Goal: Task Accomplishment & Management: Use online tool/utility

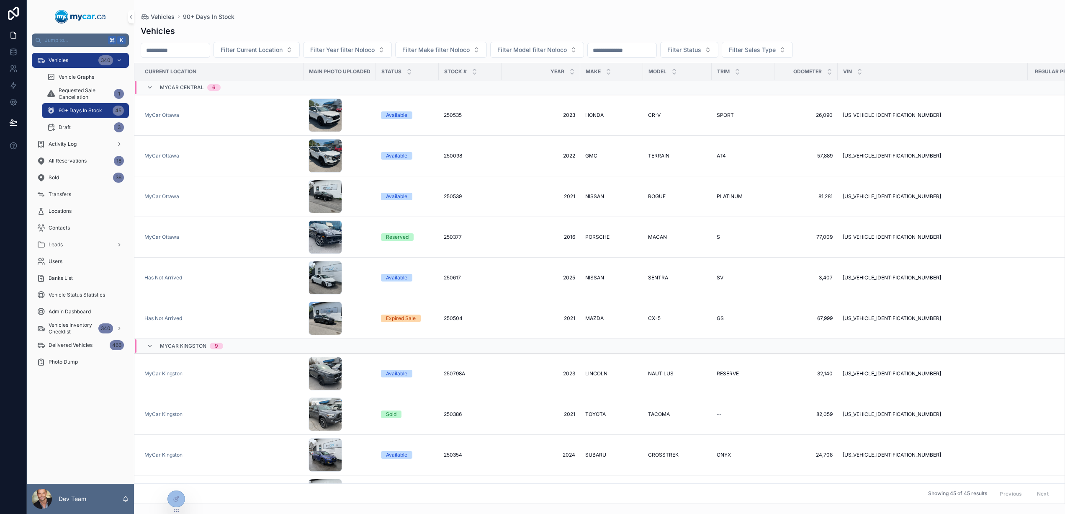
drag, startPoint x: 178, startPoint y: 501, endPoint x: 157, endPoint y: 500, distance: 21.4
click at [157, 500] on div "Jump to... K Vehicles 340 Vehicle Graphs Requested Sale Cancellation 1 90+ Days…" at bounding box center [546, 257] width 1039 height 514
drag, startPoint x: 175, startPoint y: 510, endPoint x: 147, endPoint y: 510, distance: 27.6
click at [147, 510] on icon at bounding box center [148, 511] width 7 height 7
click at [149, 501] on icon at bounding box center [148, 500] width 4 height 4
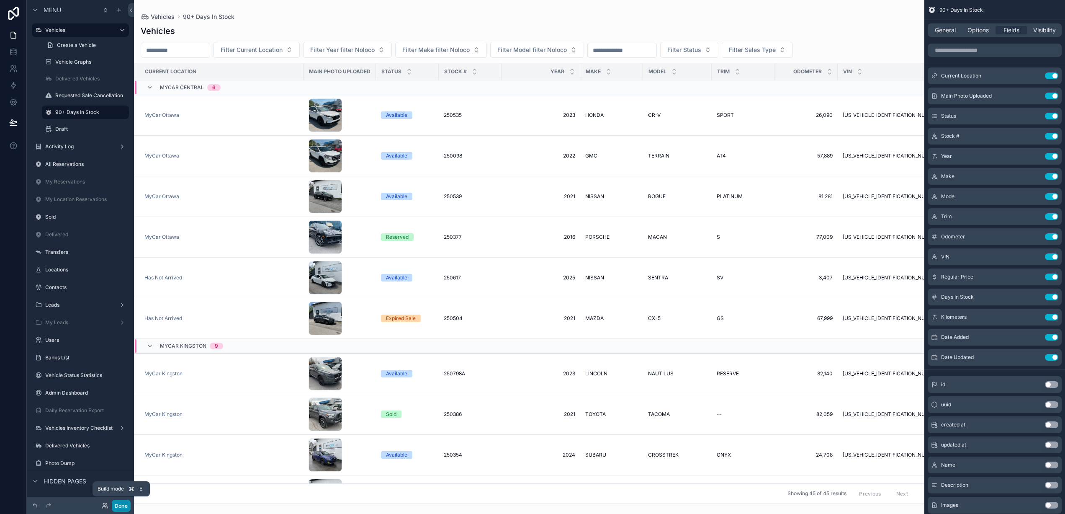
click at [116, 506] on button "Done" at bounding box center [121, 506] width 19 height 12
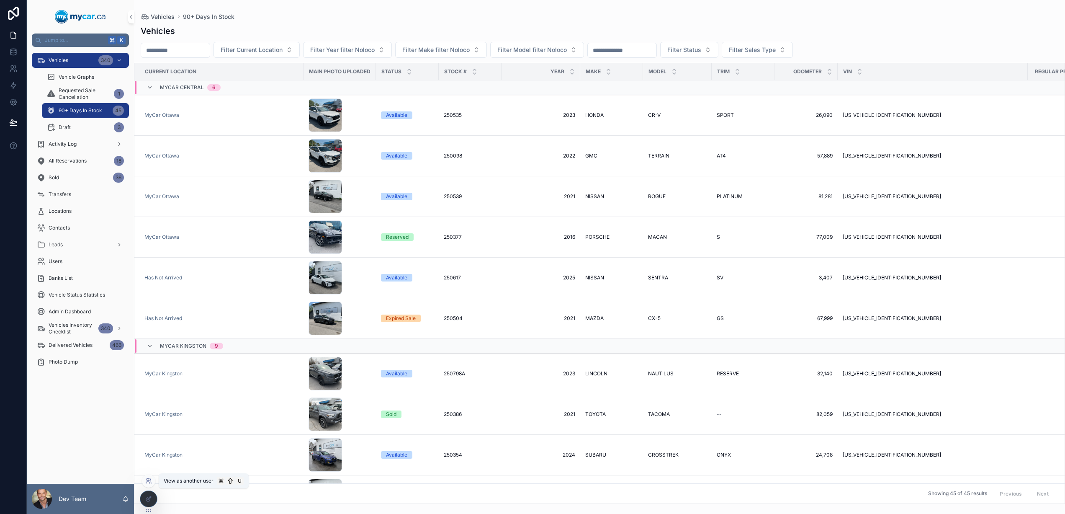
click at [149, 480] on icon at bounding box center [148, 480] width 7 height 7
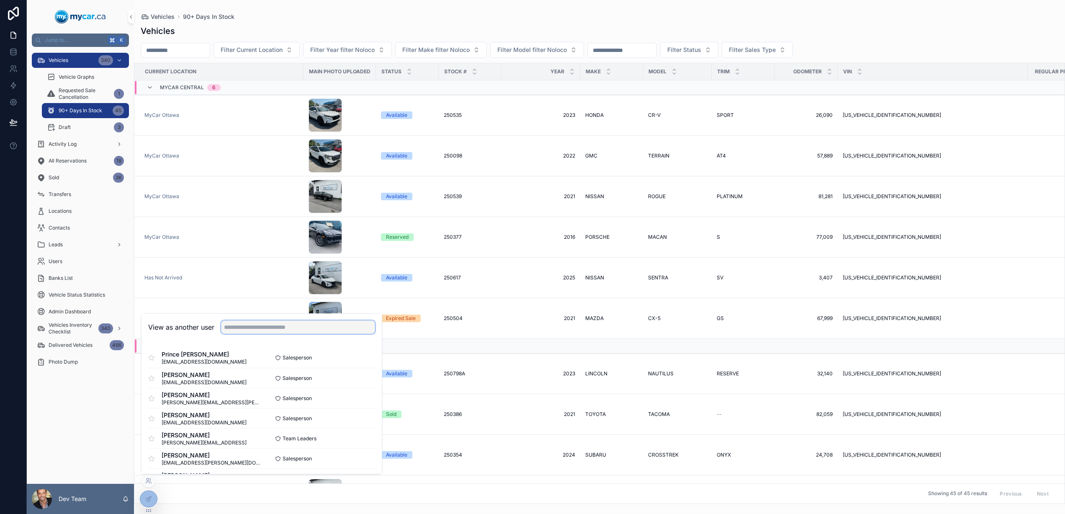
click at [273, 329] on input "text" at bounding box center [298, 326] width 154 height 13
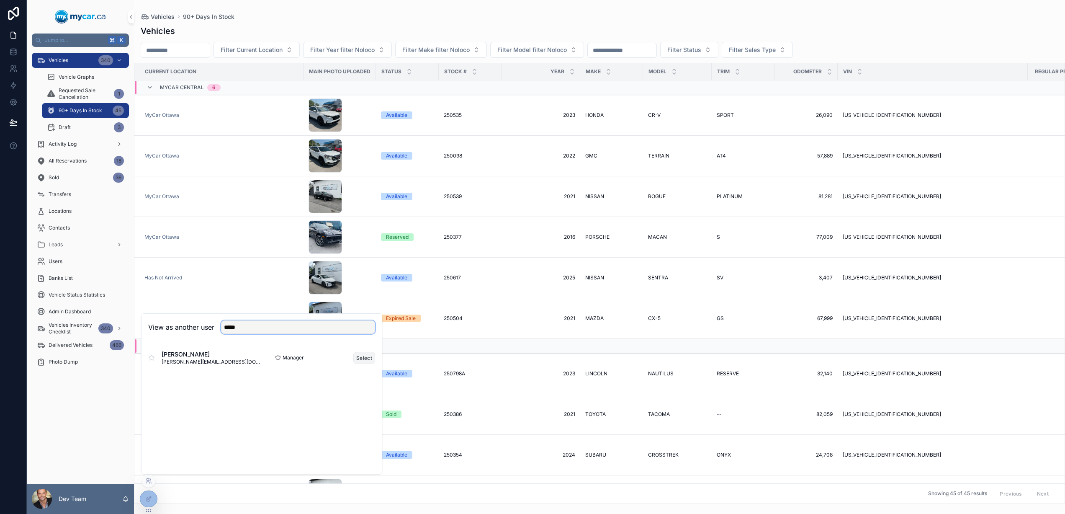
type input "*****"
click at [364, 359] on button "Select" at bounding box center [364, 358] width 22 height 12
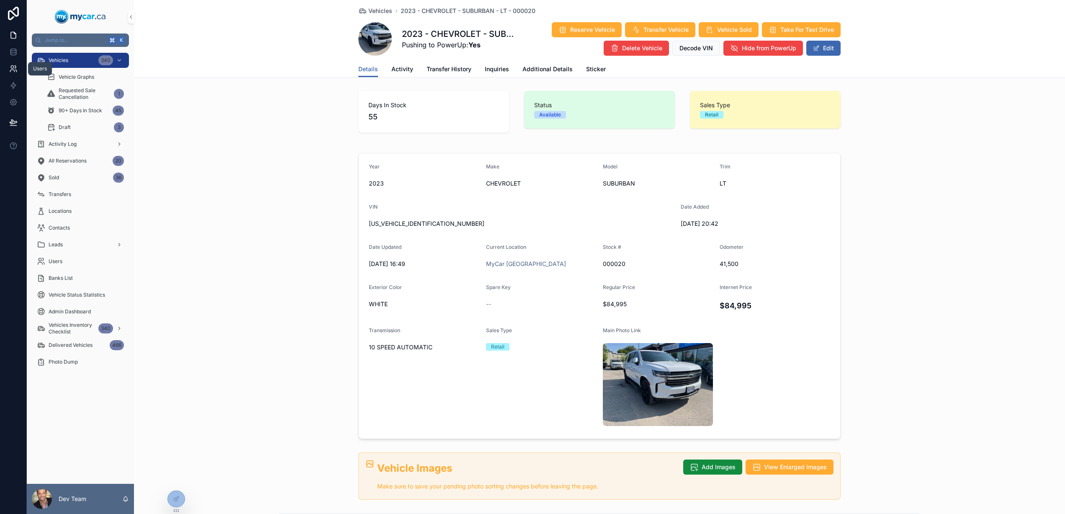
click at [15, 70] on icon at bounding box center [15, 71] width 1 height 2
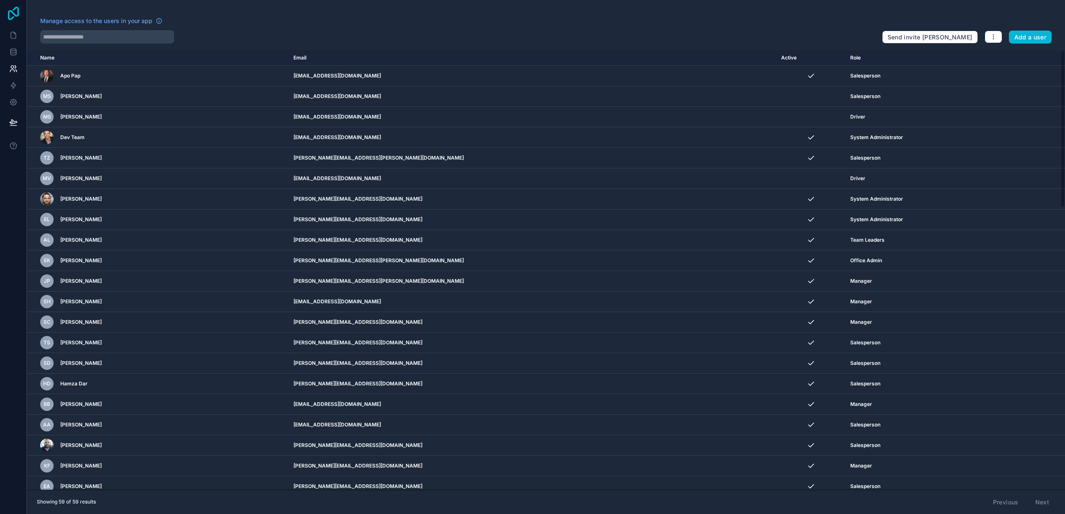
click at [18, 16] on icon at bounding box center [13, 13] width 17 height 13
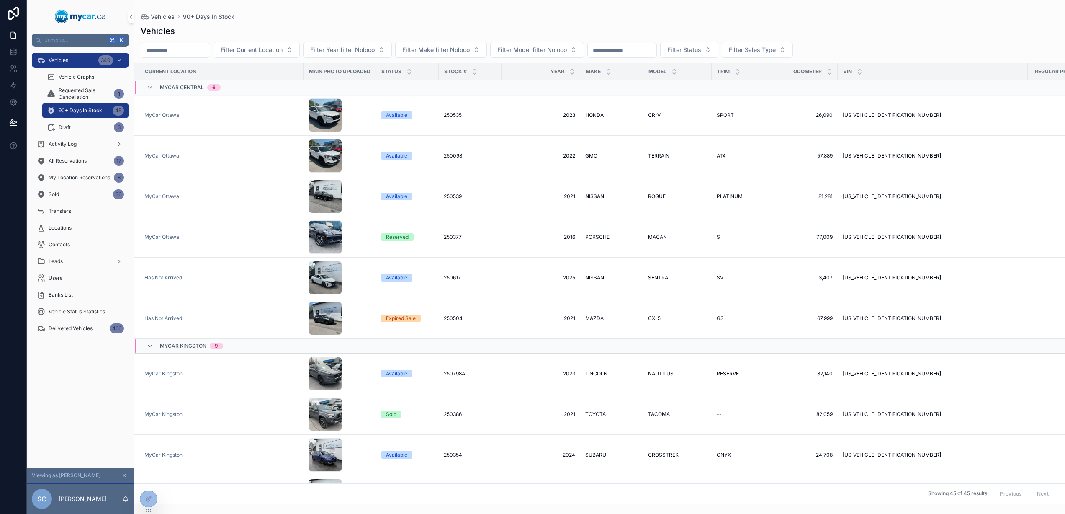
click at [124, 477] on icon "scrollable content" at bounding box center [124, 475] width 6 height 6
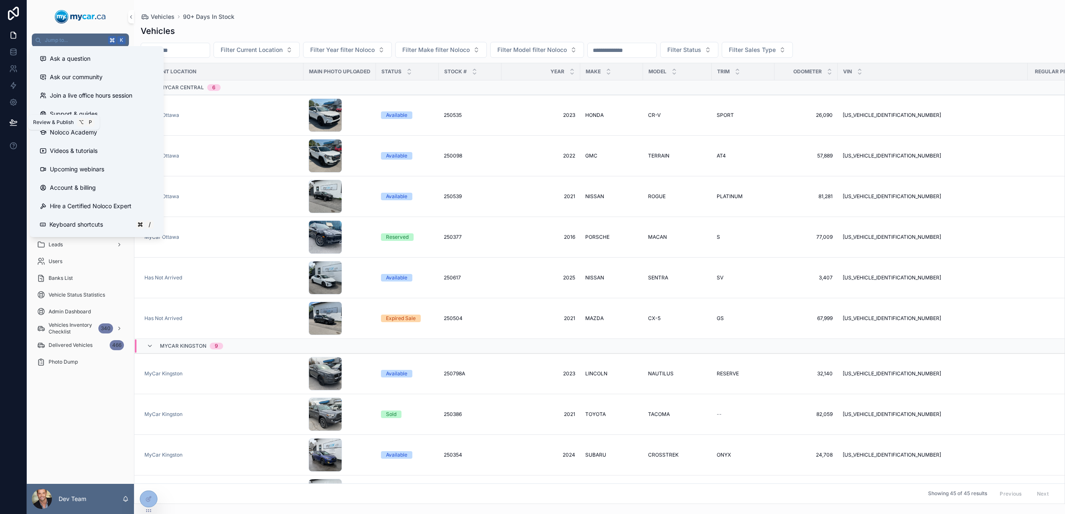
click at [16, 121] on icon at bounding box center [13, 122] width 7 height 4
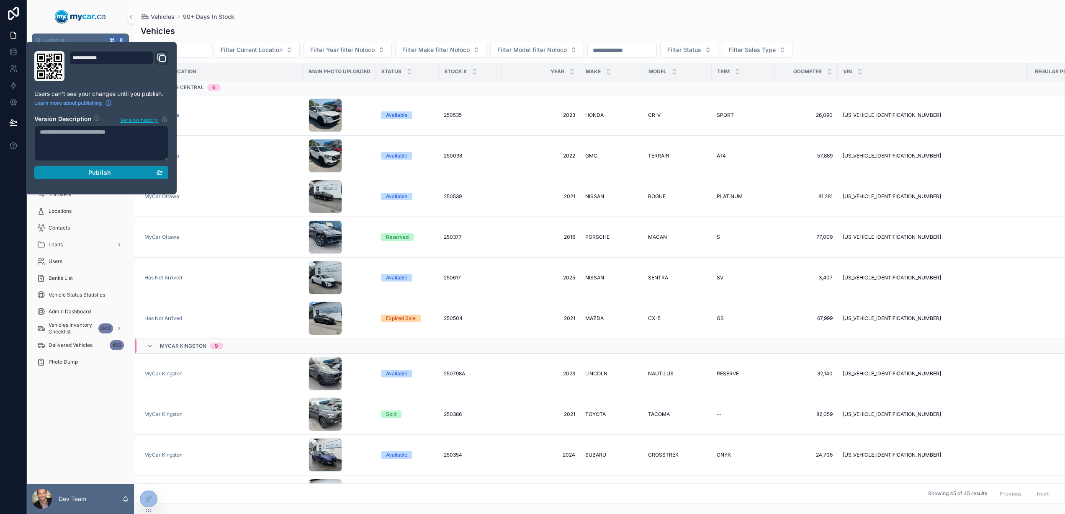
drag, startPoint x: 94, startPoint y: 175, endPoint x: 97, endPoint y: 171, distance: 5.1
click at [94, 175] on span "Publish" at bounding box center [99, 173] width 23 height 8
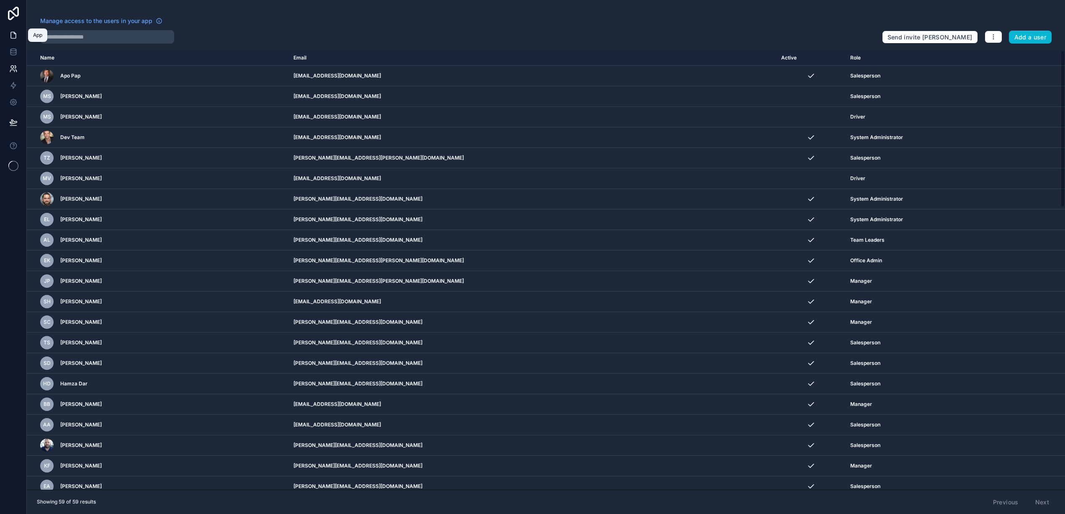
click at [15, 34] on icon at bounding box center [13, 35] width 5 height 6
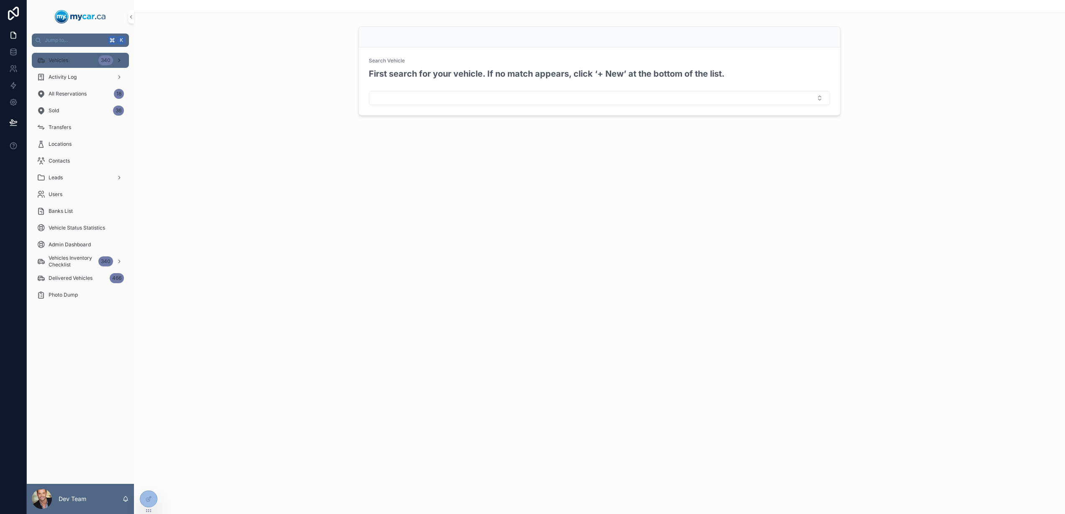
click at [72, 59] on div "Vehicles 340" at bounding box center [80, 60] width 87 height 13
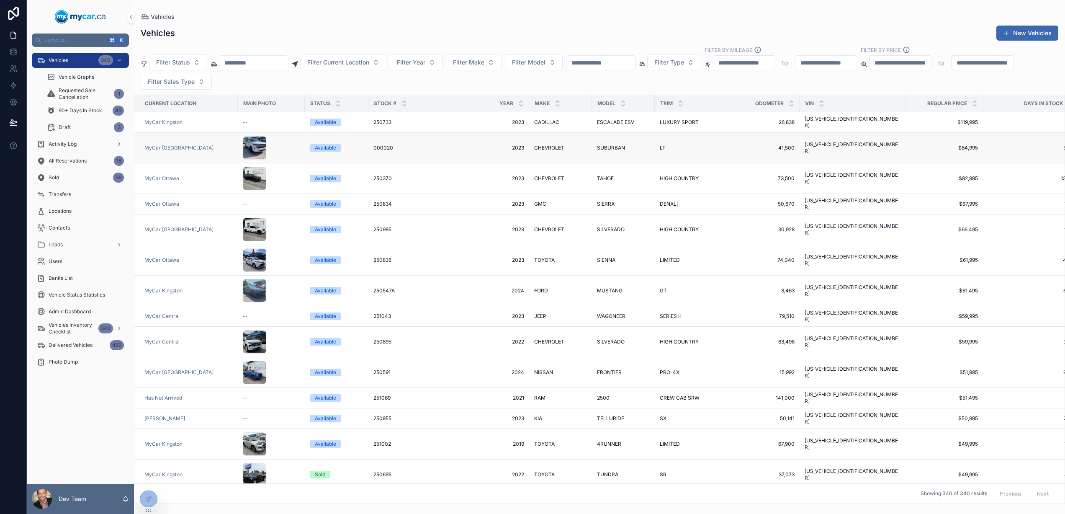
click at [297, 145] on div "scrollable content" at bounding box center [271, 147] width 57 height 23
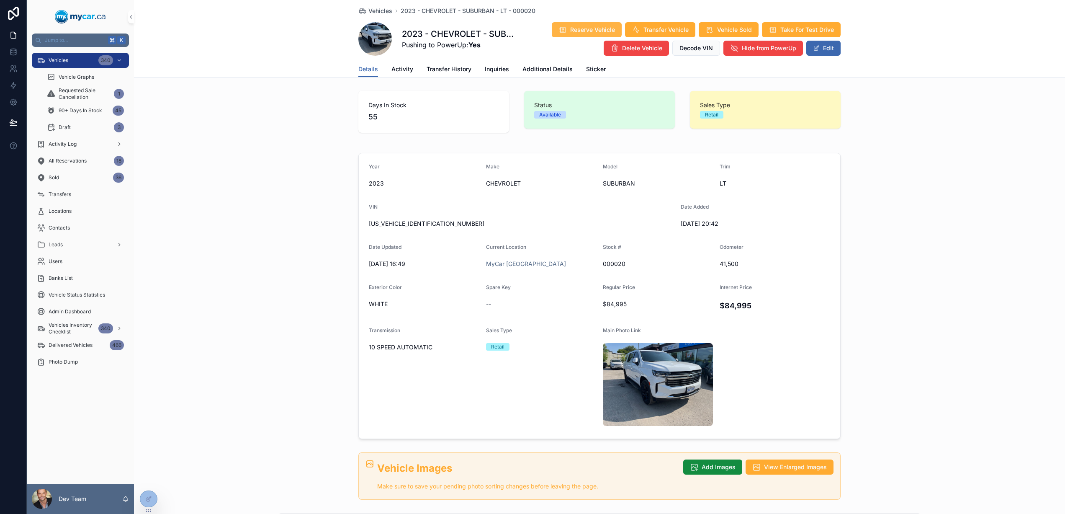
click at [594, 24] on button "Reserve Vehicle" at bounding box center [587, 29] width 70 height 15
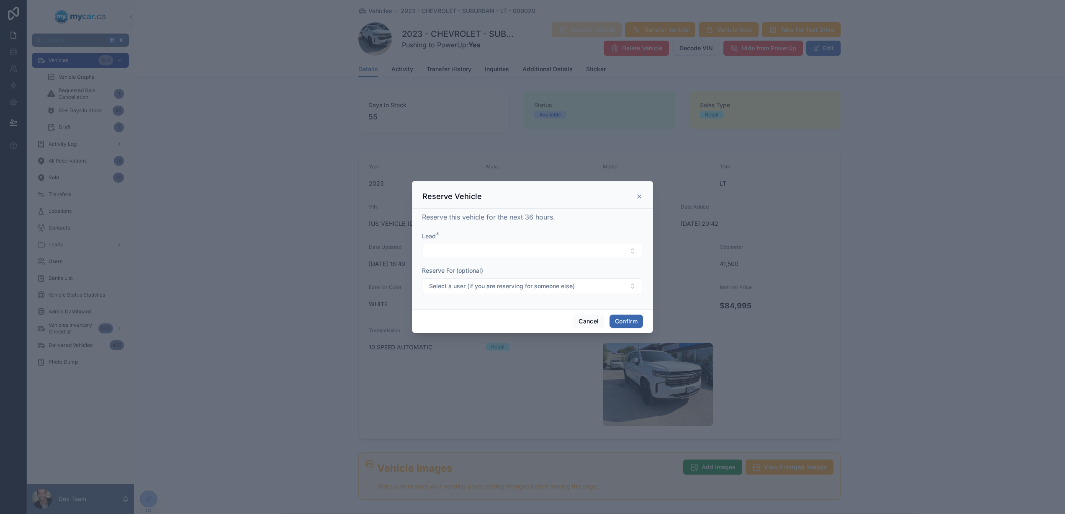
click at [642, 199] on icon at bounding box center [639, 196] width 7 height 7
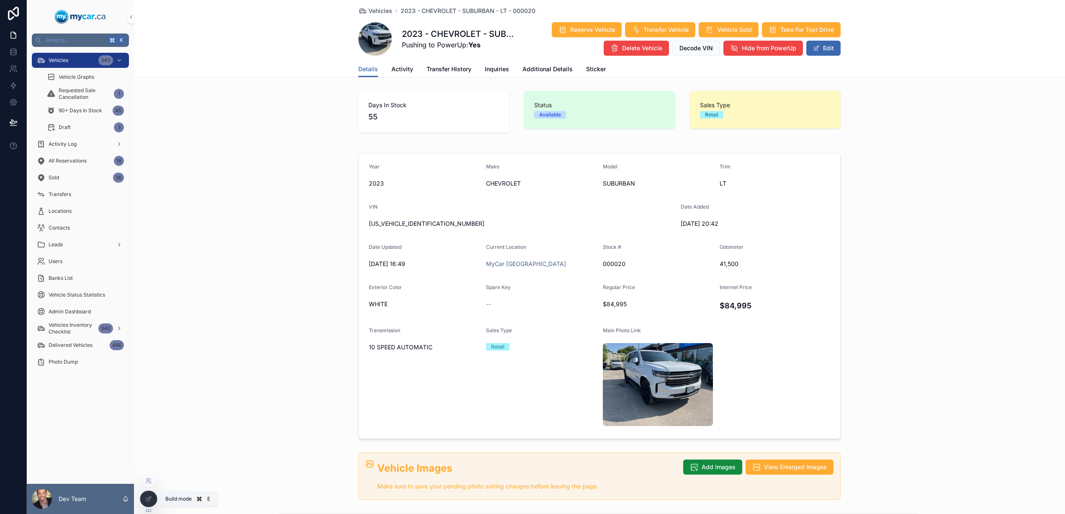
click at [150, 498] on icon at bounding box center [148, 498] width 7 height 7
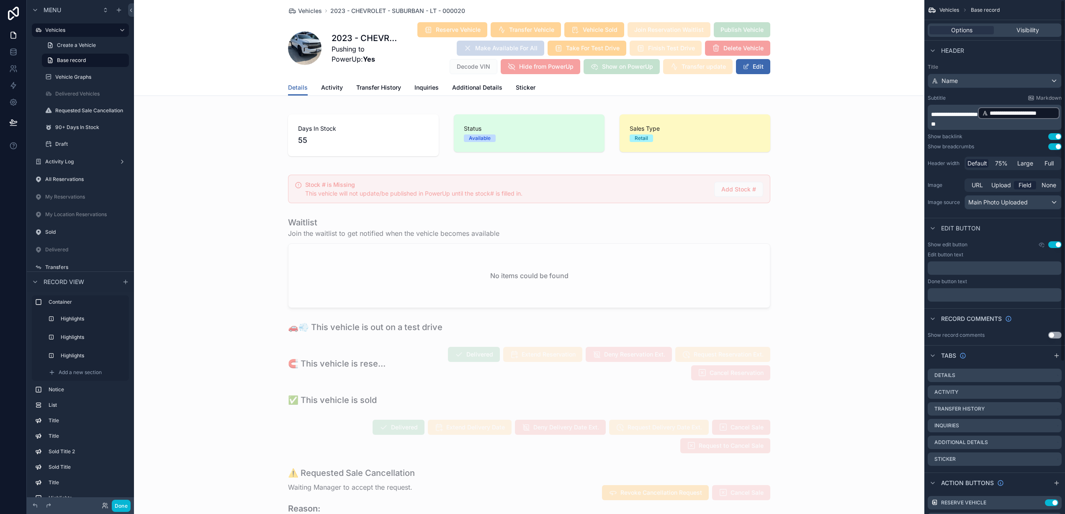
scroll to position [217, 0]
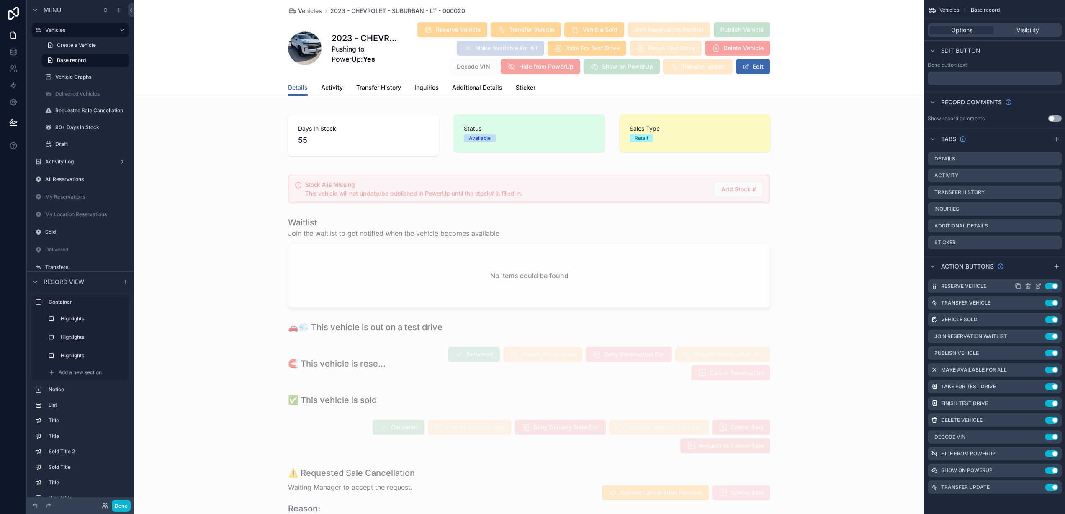
click at [1037, 285] on icon "scrollable content" at bounding box center [1038, 286] width 7 height 7
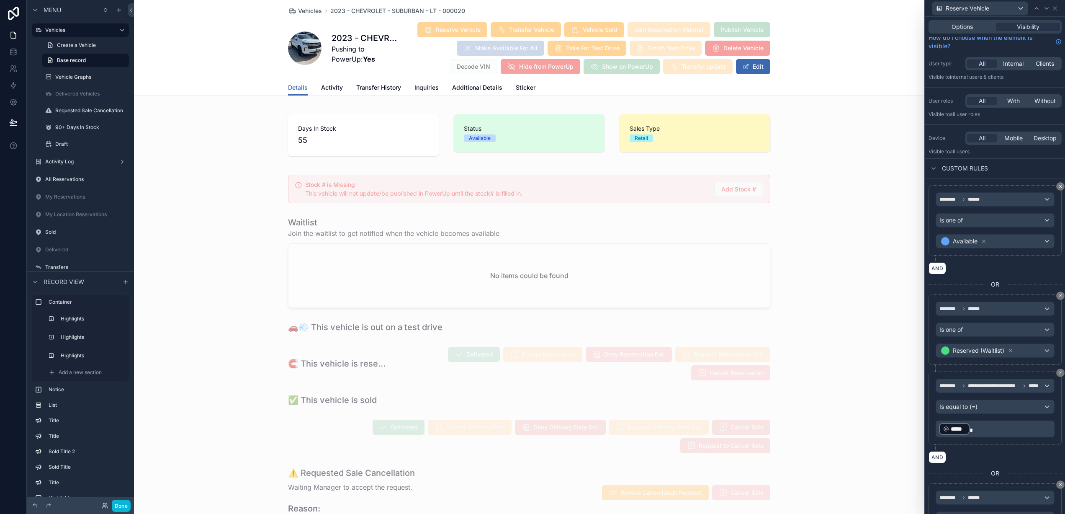
scroll to position [3, 0]
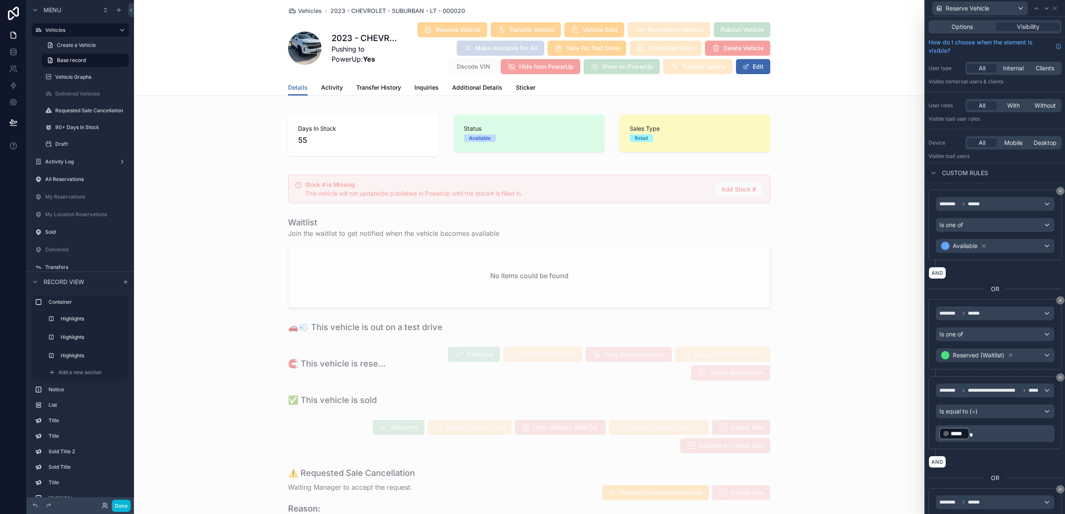
click at [1057, 12] on div "Reserve Vehicle" at bounding box center [995, 8] width 133 height 16
click at [1056, 9] on icon at bounding box center [1055, 8] width 3 height 3
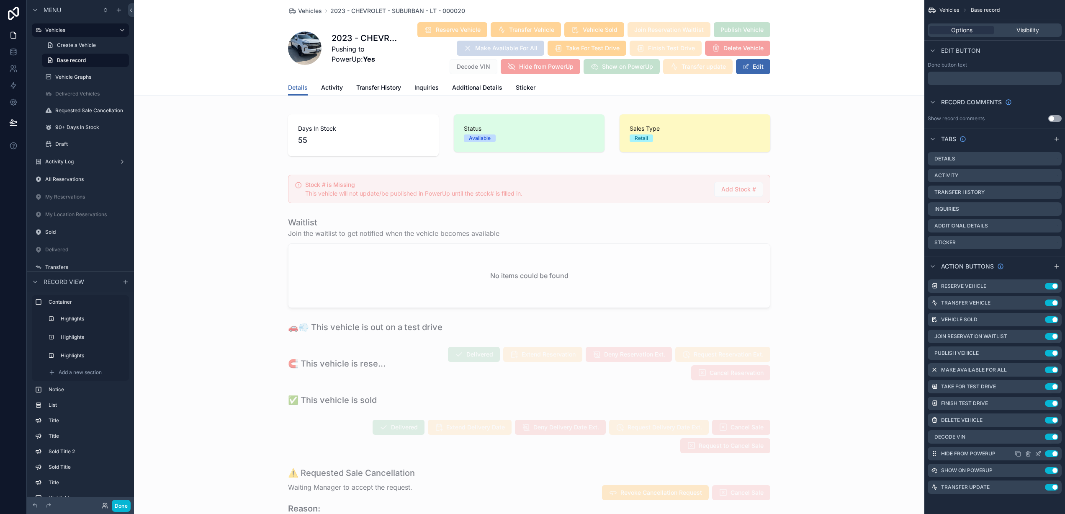
click at [1038, 454] on icon "scrollable content" at bounding box center [1039, 452] width 3 height 3
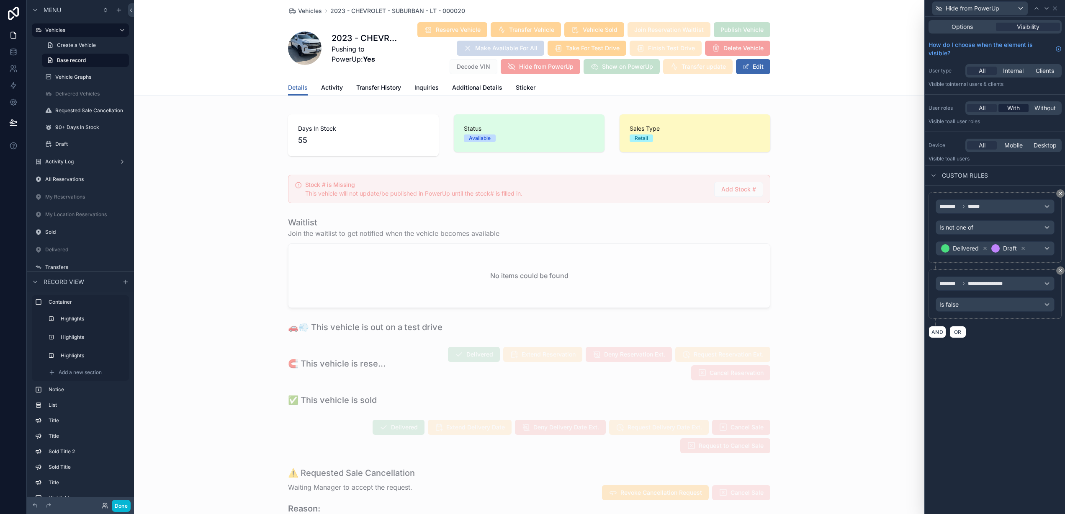
click at [1010, 108] on span "With" at bounding box center [1014, 108] width 13 height 8
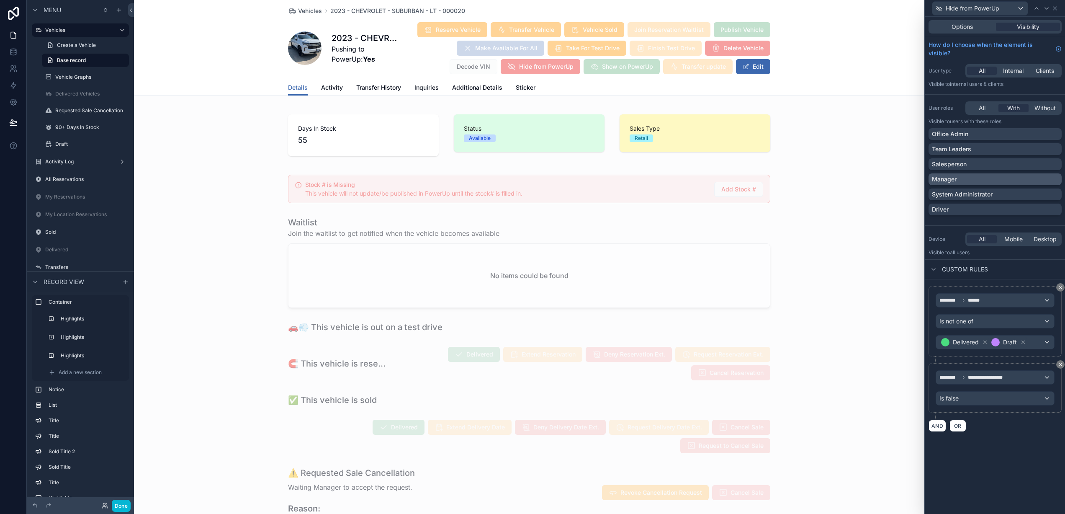
click at [941, 178] on p "Manager" at bounding box center [944, 179] width 25 height 8
click at [953, 196] on p "System Administrator" at bounding box center [962, 194] width 61 height 8
click at [120, 508] on button "Done" at bounding box center [121, 506] width 19 height 12
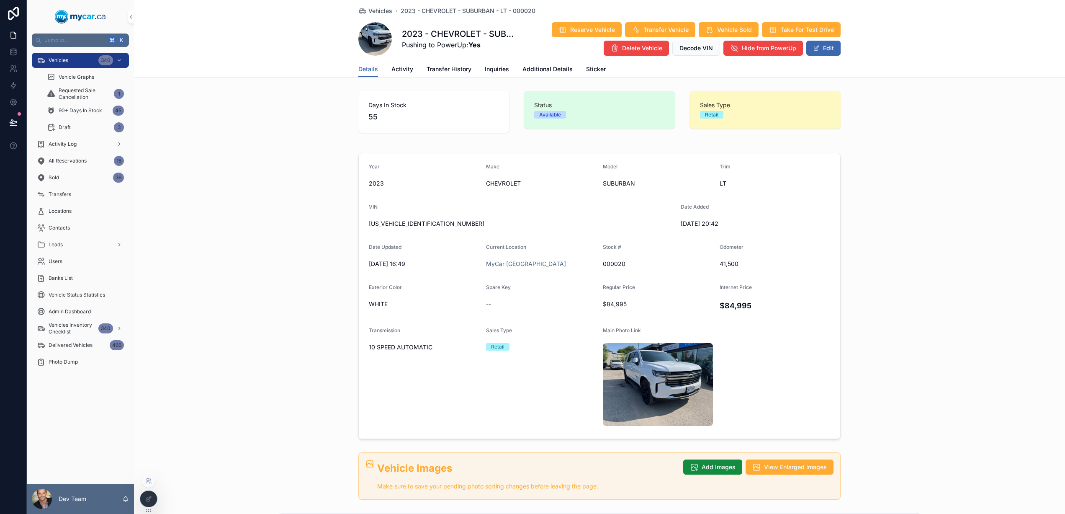
click at [150, 503] on div at bounding box center [148, 499] width 17 height 16
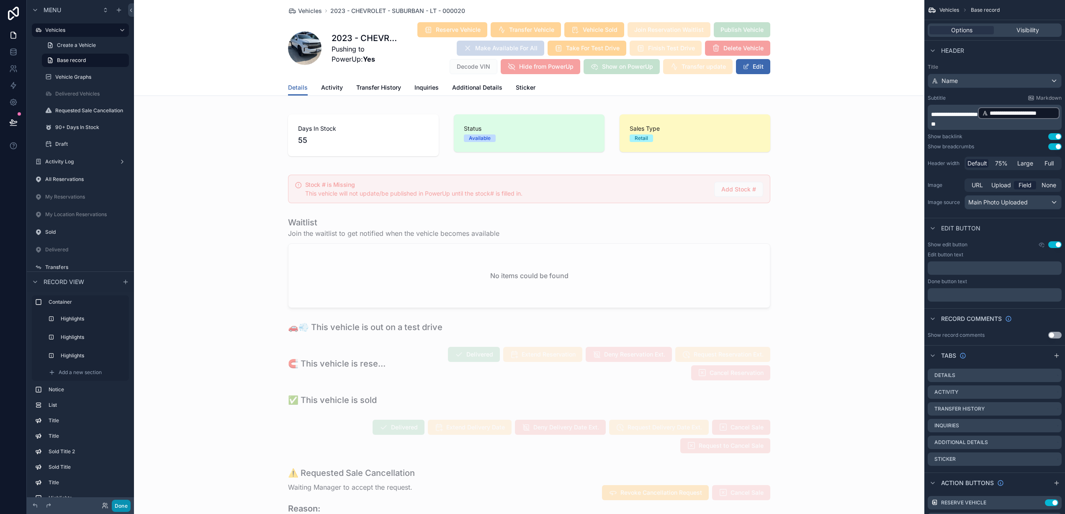
drag, startPoint x: 121, startPoint y: 510, endPoint x: 114, endPoint y: 509, distance: 7.1
click at [121, 509] on button "Done" at bounding box center [121, 506] width 19 height 12
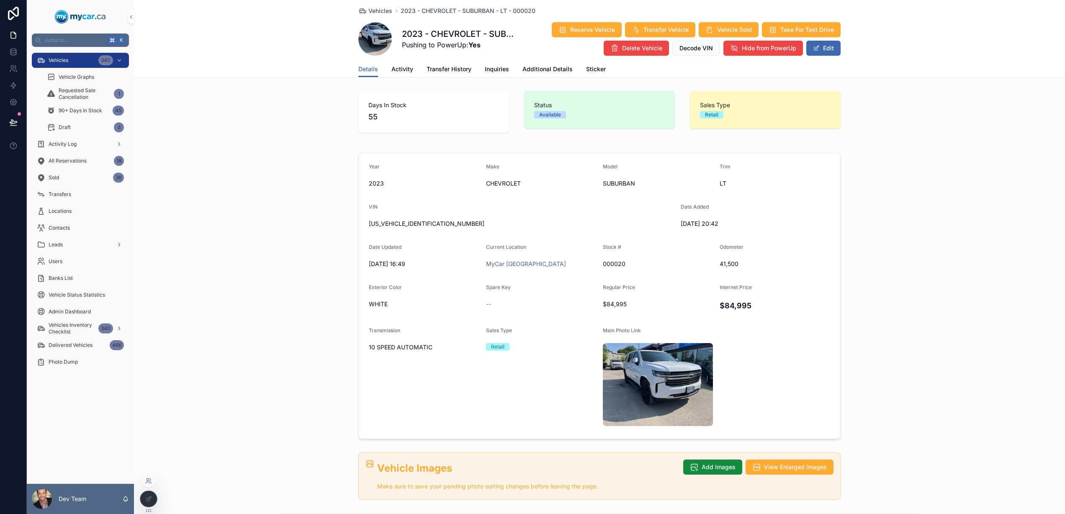
click at [146, 481] on icon at bounding box center [148, 480] width 7 height 7
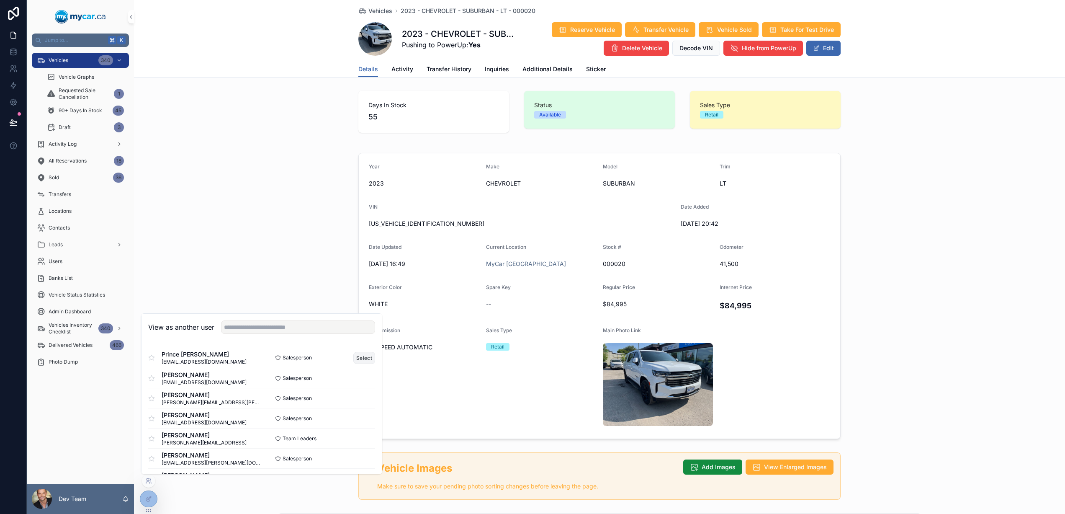
click at [353, 356] on button "Select" at bounding box center [364, 358] width 22 height 12
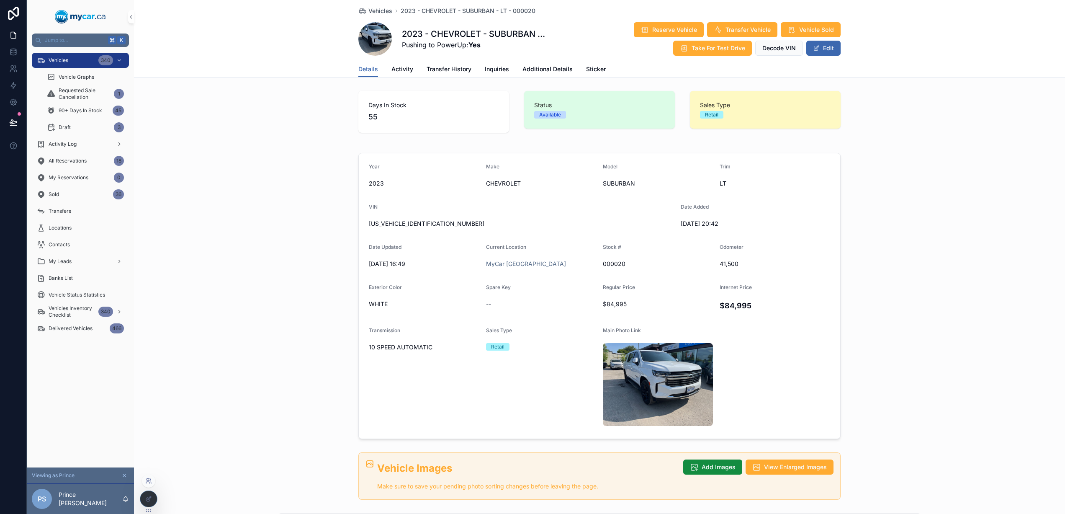
click at [148, 482] on icon at bounding box center [148, 480] width 7 height 7
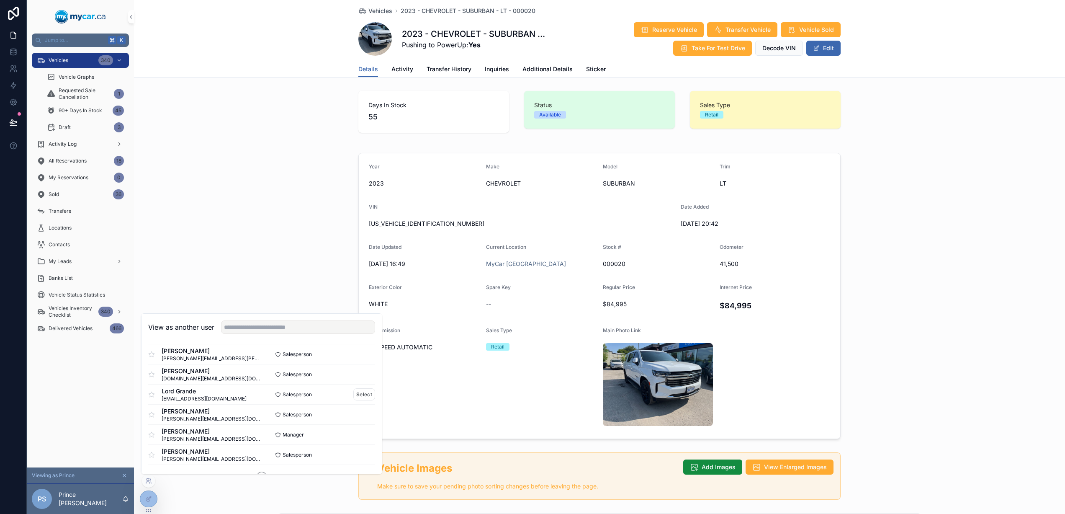
scroll to position [484, 0]
click at [356, 437] on button "Select" at bounding box center [364, 437] width 22 height 12
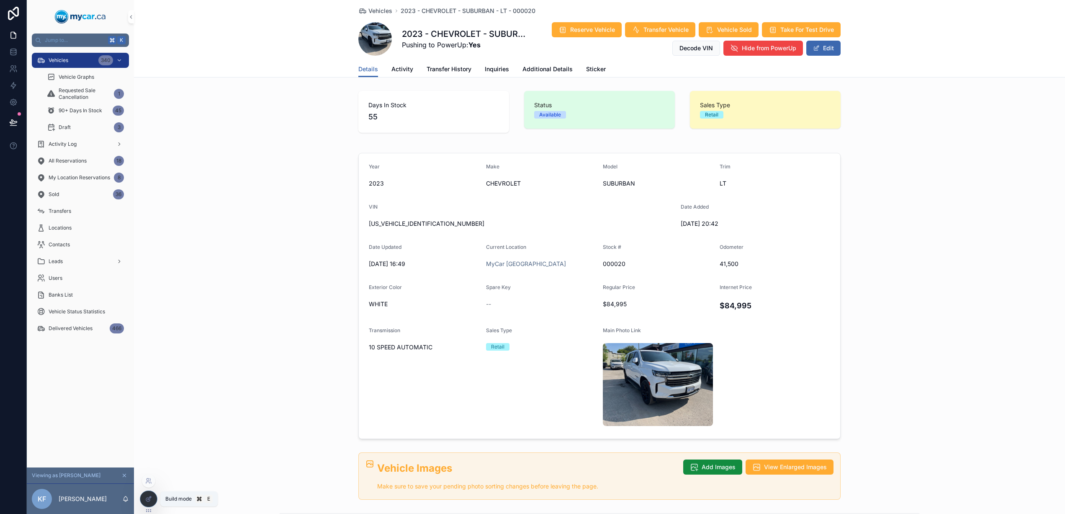
click at [152, 499] on div at bounding box center [148, 499] width 17 height 16
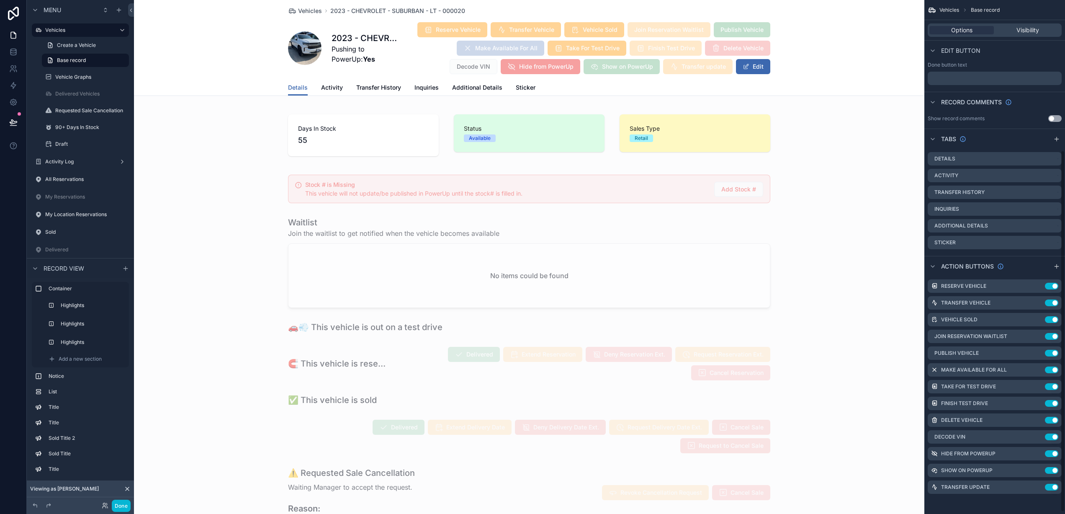
scroll to position [214, 0]
click at [1036, 472] on icon "scrollable content" at bounding box center [1038, 472] width 7 height 7
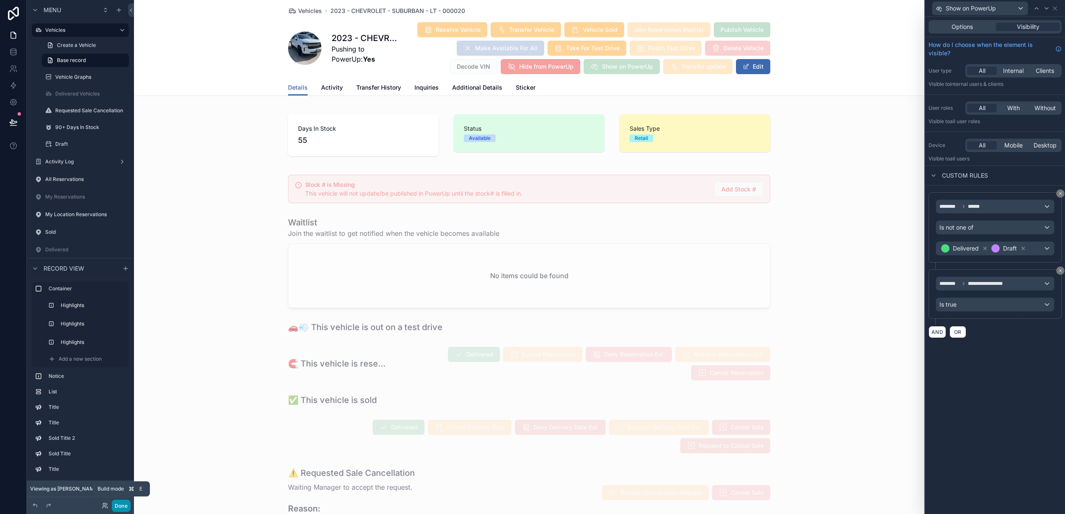
click at [118, 503] on button "Done" at bounding box center [121, 506] width 19 height 12
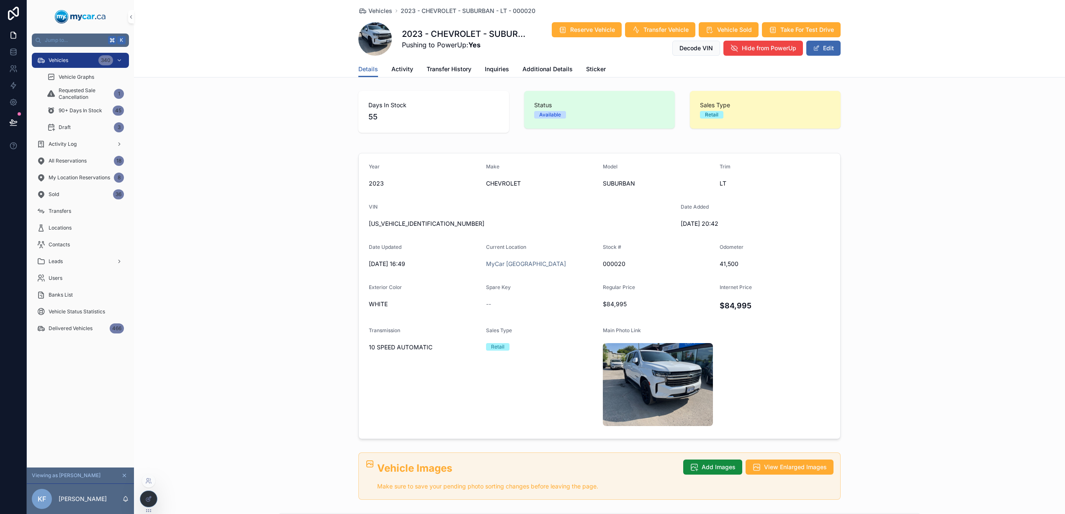
click at [145, 501] on icon at bounding box center [148, 498] width 7 height 7
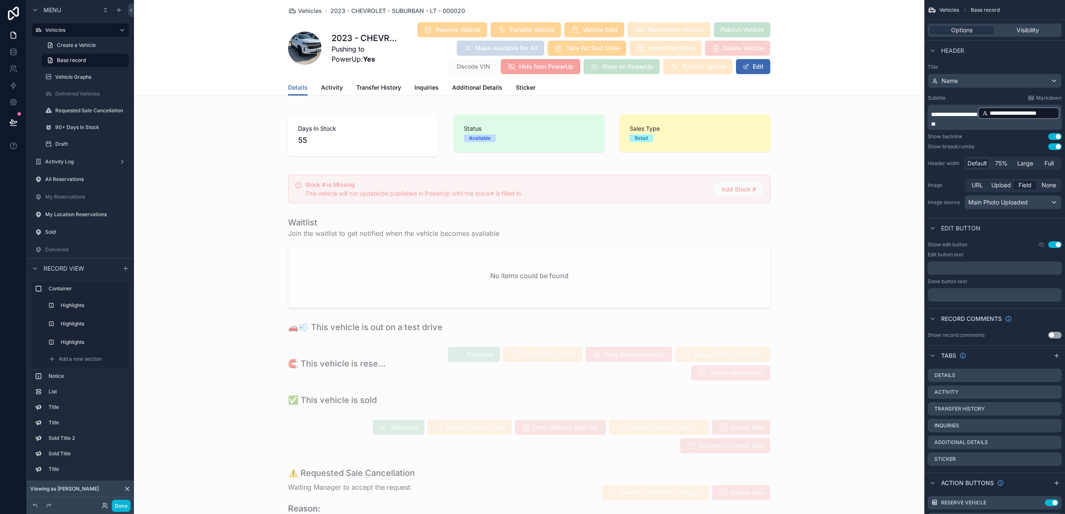
click at [108, 505] on div "Done" at bounding box center [114, 506] width 34 height 12
click at [106, 507] on icon at bounding box center [105, 505] width 7 height 7
click at [124, 507] on button "Done" at bounding box center [121, 506] width 19 height 12
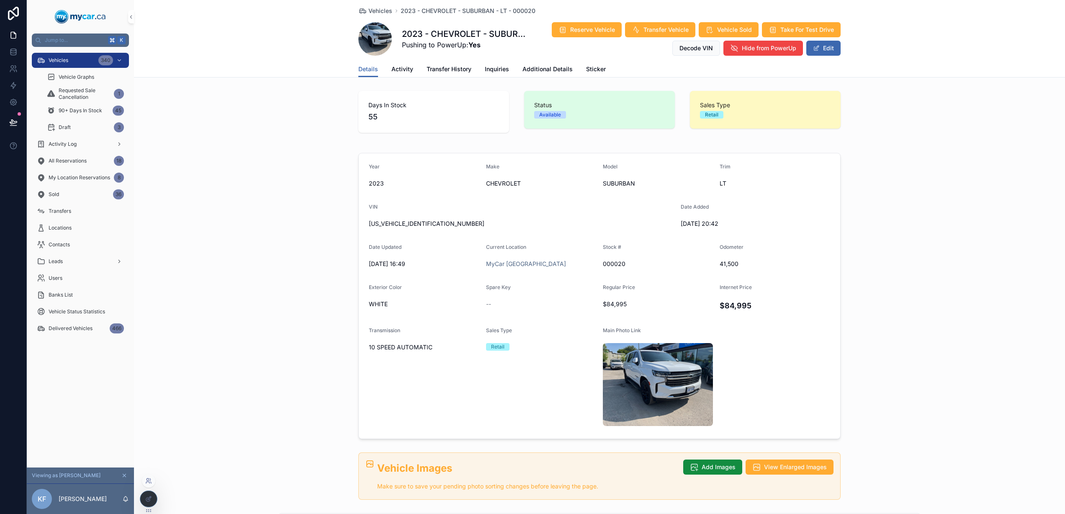
click at [150, 481] on icon at bounding box center [148, 480] width 7 height 7
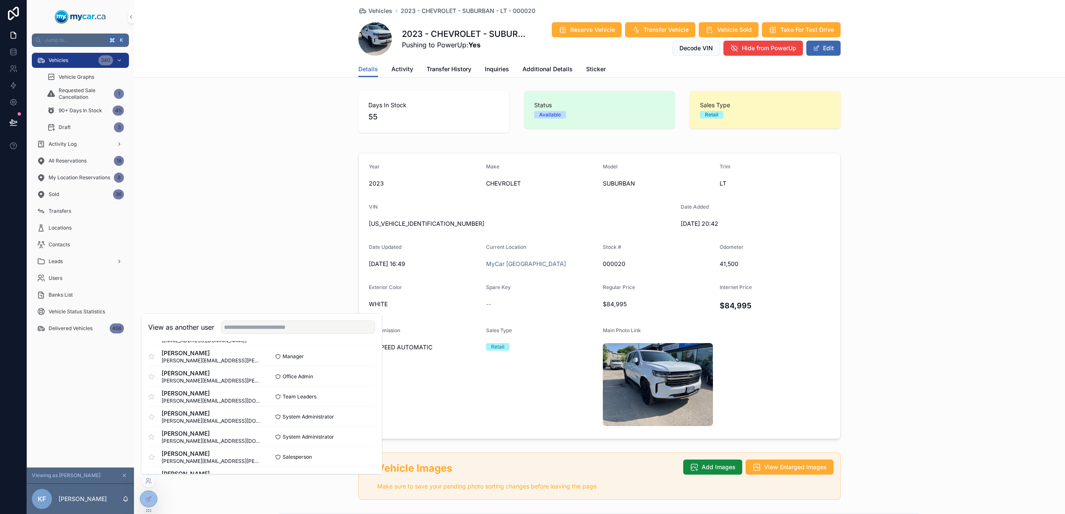
scroll to position [1016, 0]
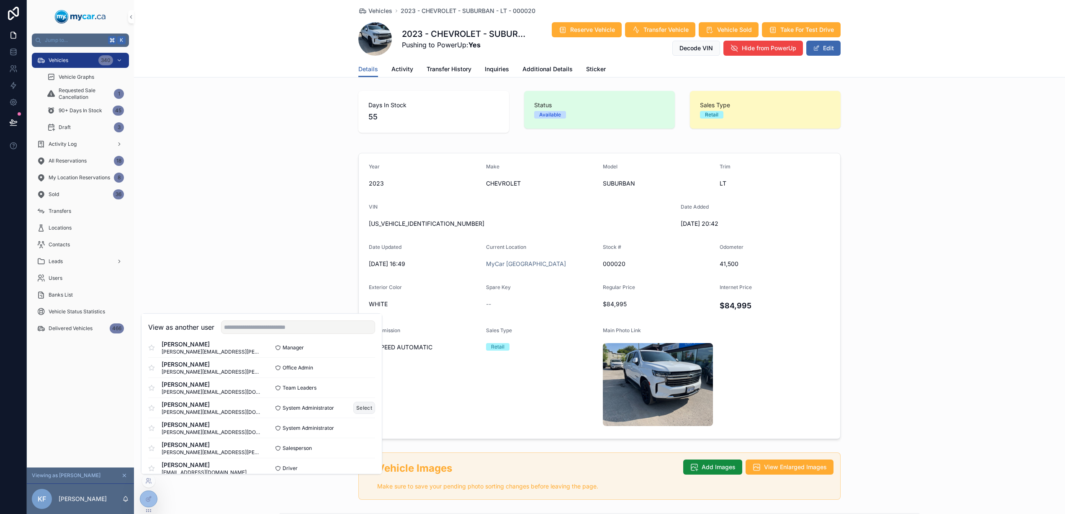
click at [356, 405] on button "Select" at bounding box center [364, 408] width 22 height 12
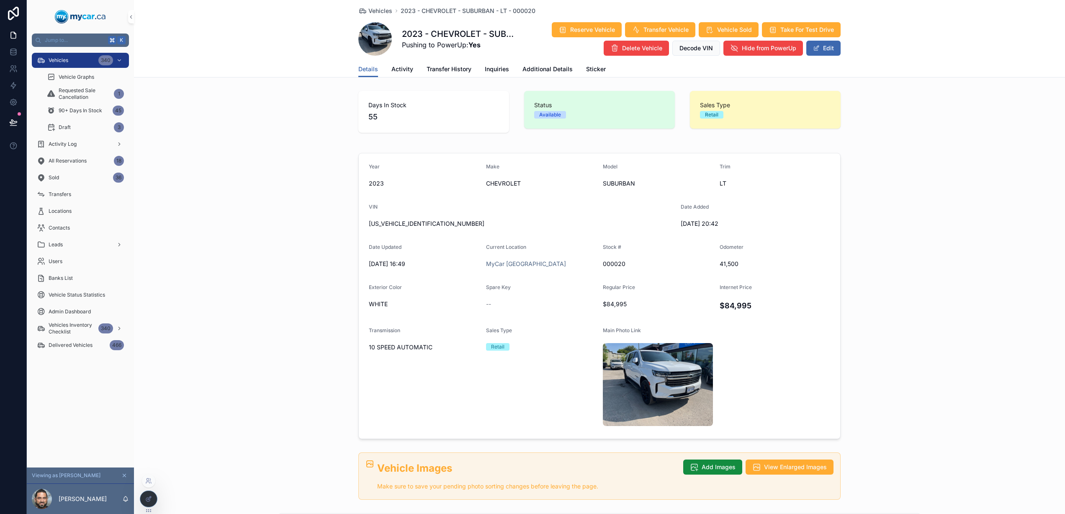
click at [149, 499] on icon at bounding box center [148, 498] width 7 height 7
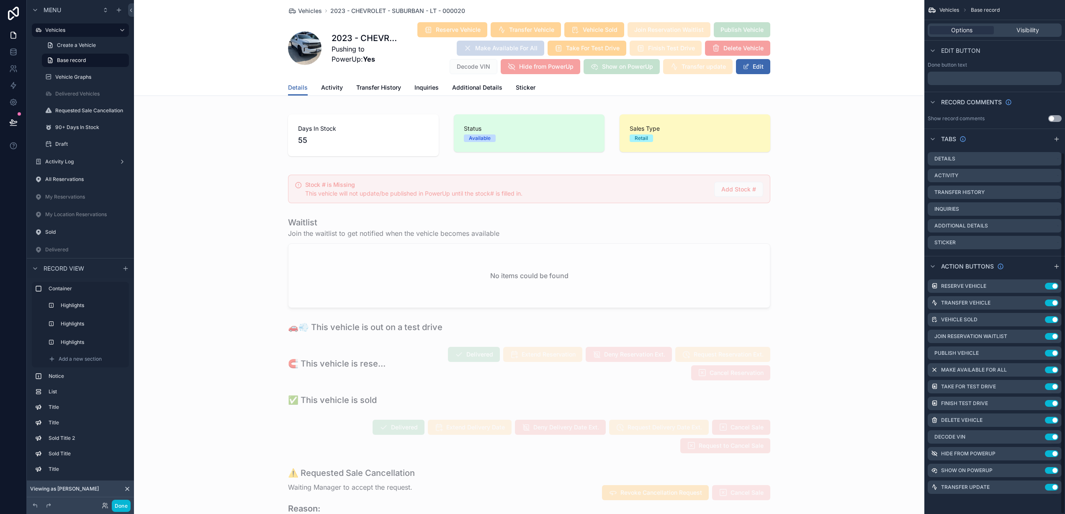
scroll to position [216, 0]
click at [1038, 454] on icon "scrollable content" at bounding box center [1039, 452] width 3 height 3
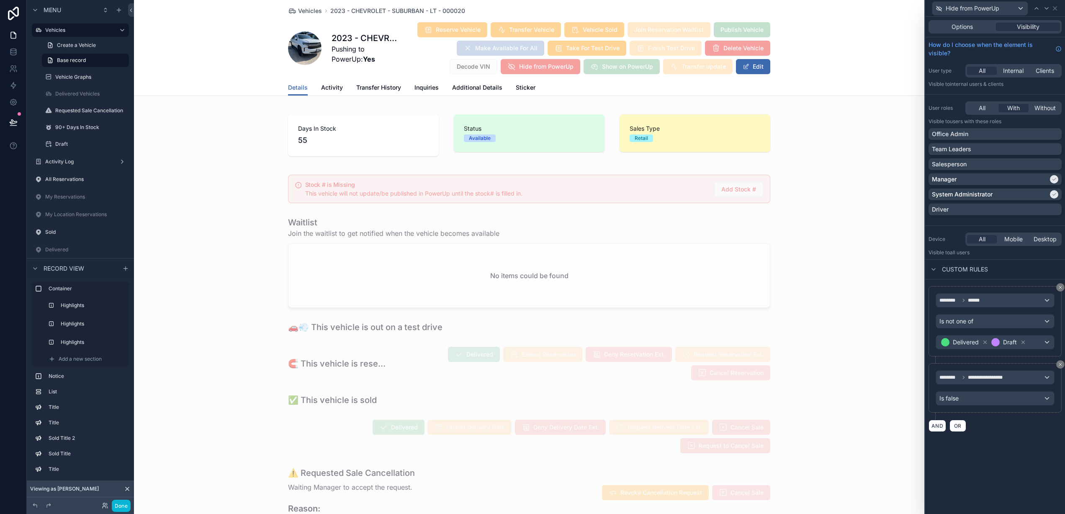
click at [979, 109] on span "All" at bounding box center [982, 108] width 7 height 8
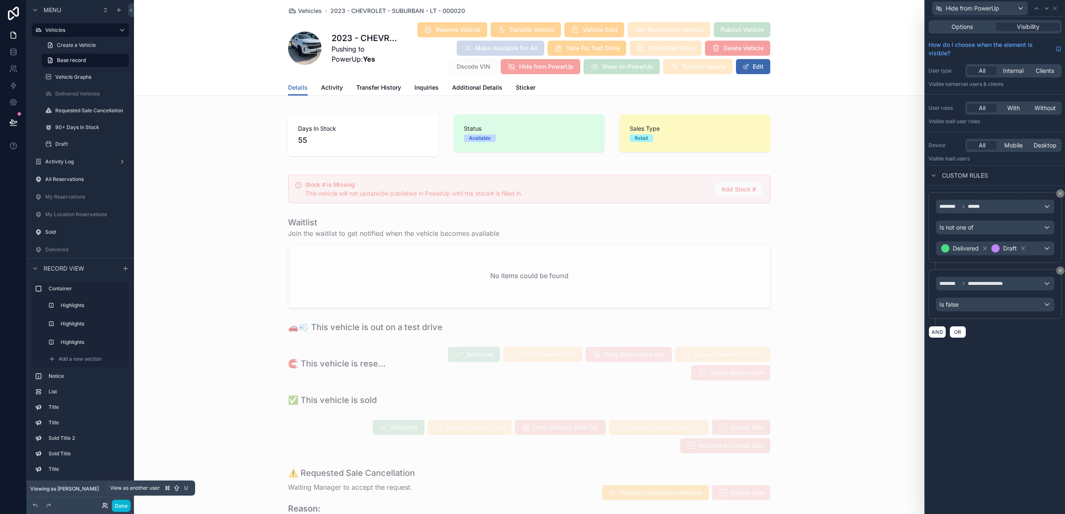
click at [106, 504] on icon at bounding box center [105, 505] width 7 height 7
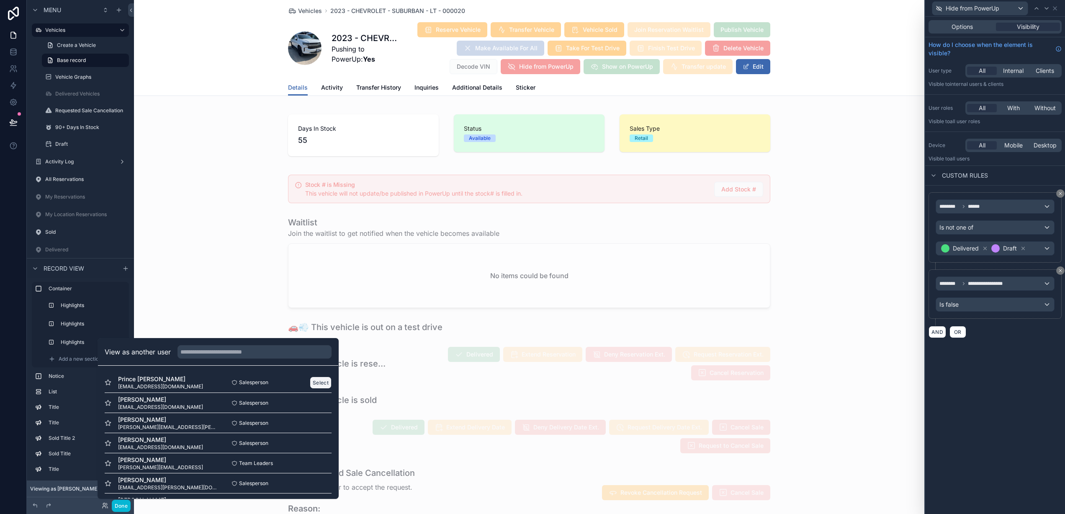
click at [316, 380] on button "Select" at bounding box center [321, 382] width 22 height 12
click at [126, 506] on button "Done" at bounding box center [121, 506] width 19 height 12
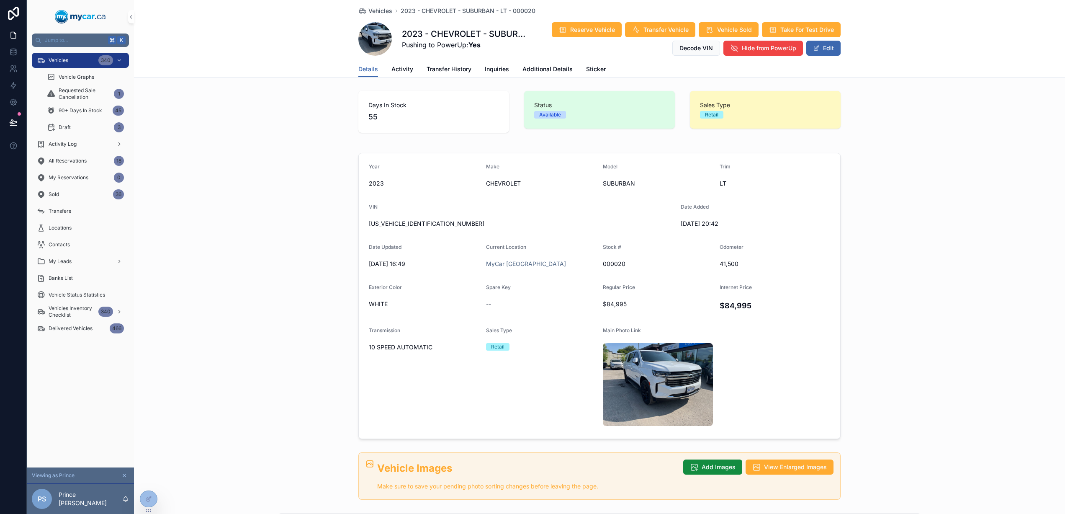
scroll to position [1, 0]
click at [150, 480] on icon at bounding box center [150, 479] width 1 height 2
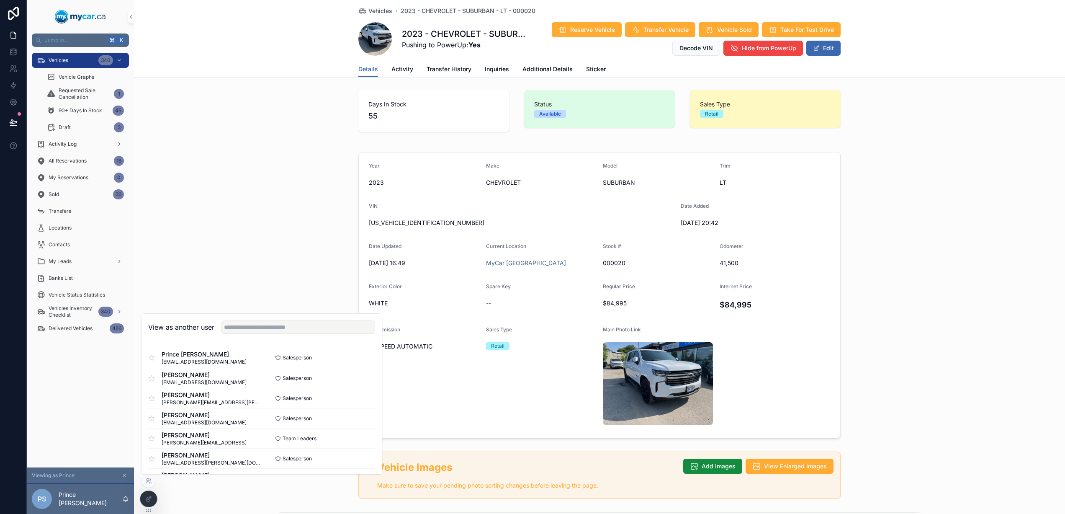
click at [146, 500] on icon at bounding box center [148, 498] width 7 height 7
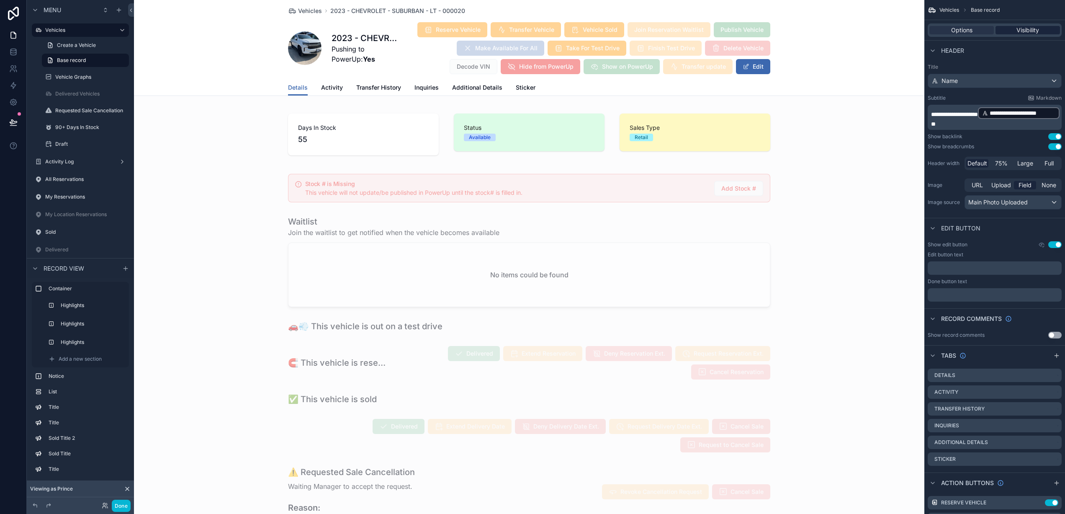
click at [1034, 28] on span "Visibility" at bounding box center [1028, 30] width 23 height 8
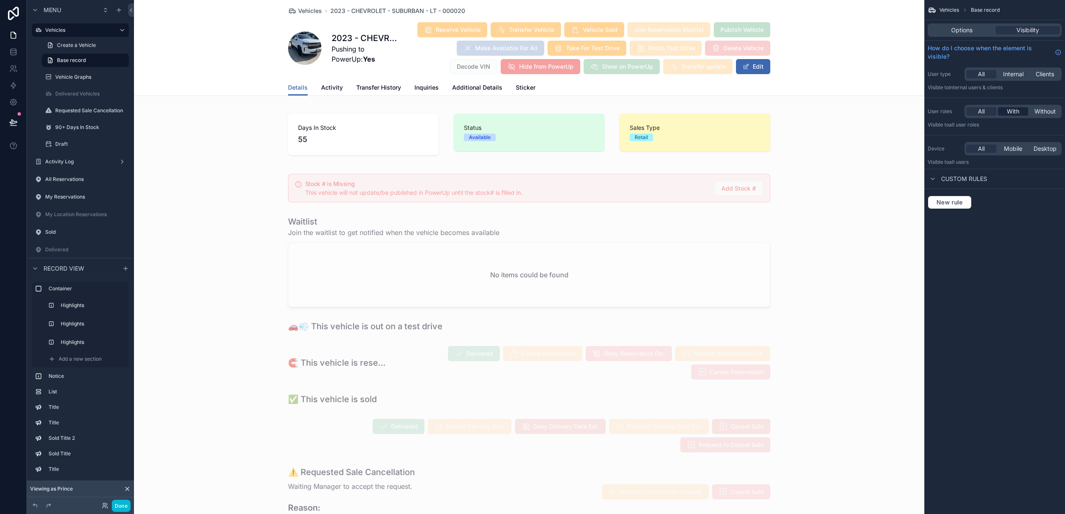
click at [1010, 111] on span "With" at bounding box center [1013, 111] width 13 height 8
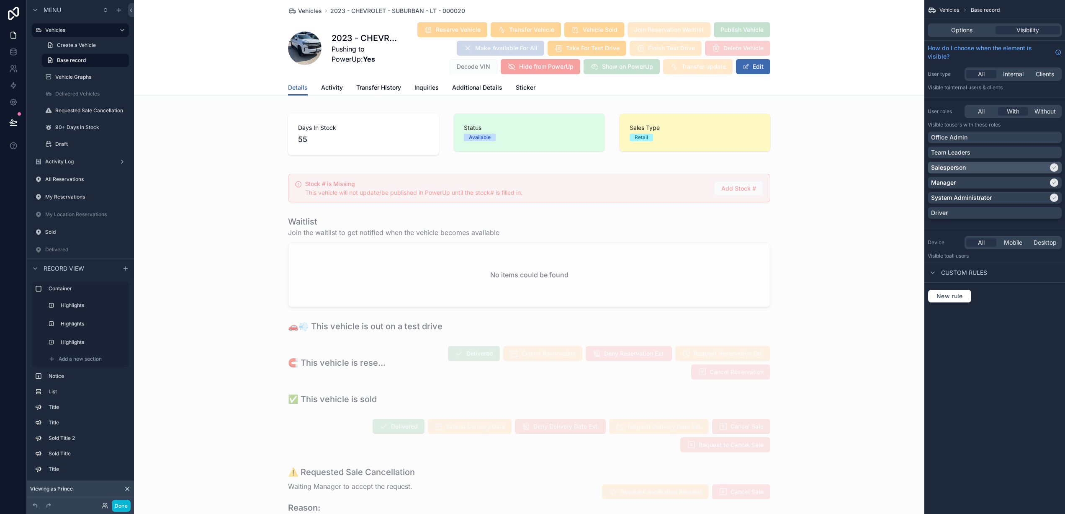
click at [978, 169] on div "Salesperson" at bounding box center [989, 167] width 117 height 8
click at [959, 333] on div "Vehicles Base record Options Visibility How do I choose when the element is vis…" at bounding box center [995, 257] width 141 height 514
click at [995, 172] on div "Salesperson" at bounding box center [995, 168] width 134 height 12
click at [957, 31] on span "Options" at bounding box center [961, 30] width 21 height 8
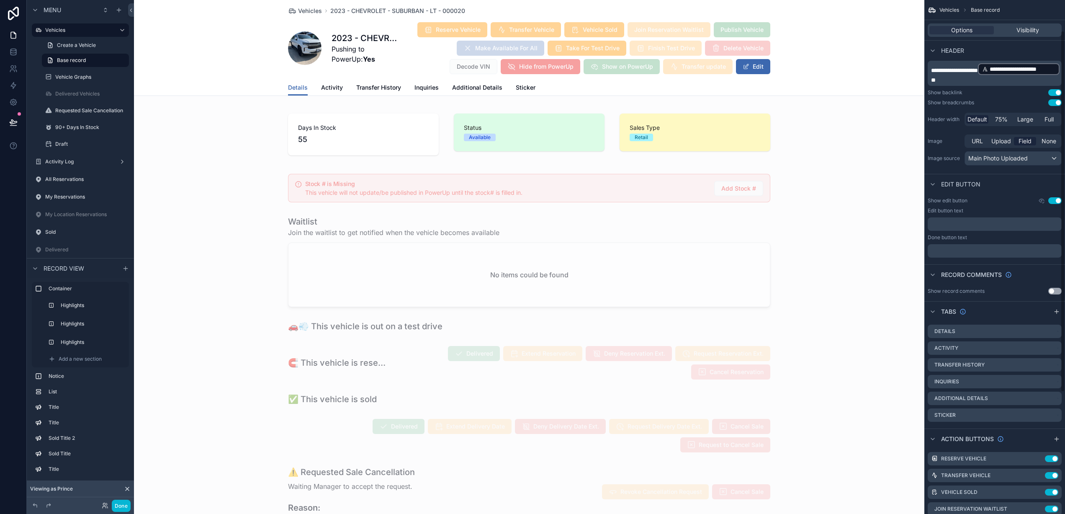
scroll to position [217, 0]
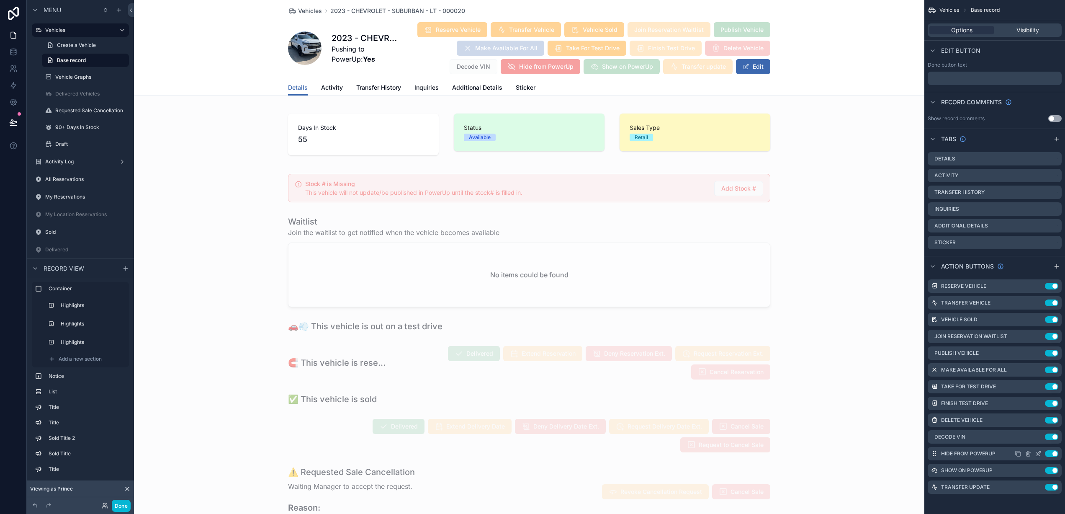
click at [1039, 455] on icon "scrollable content" at bounding box center [1038, 454] width 4 height 4
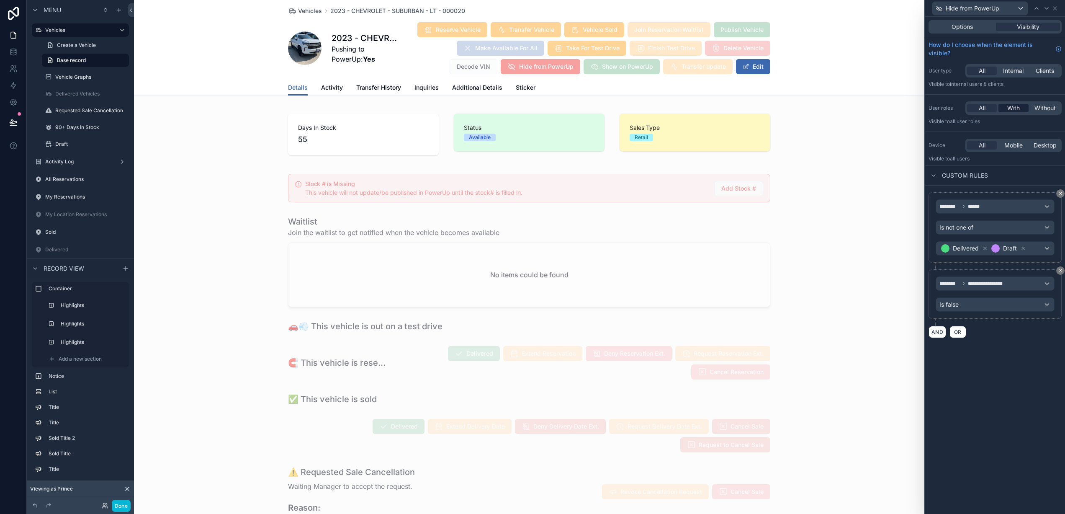
click at [1013, 109] on span "With" at bounding box center [1014, 108] width 13 height 8
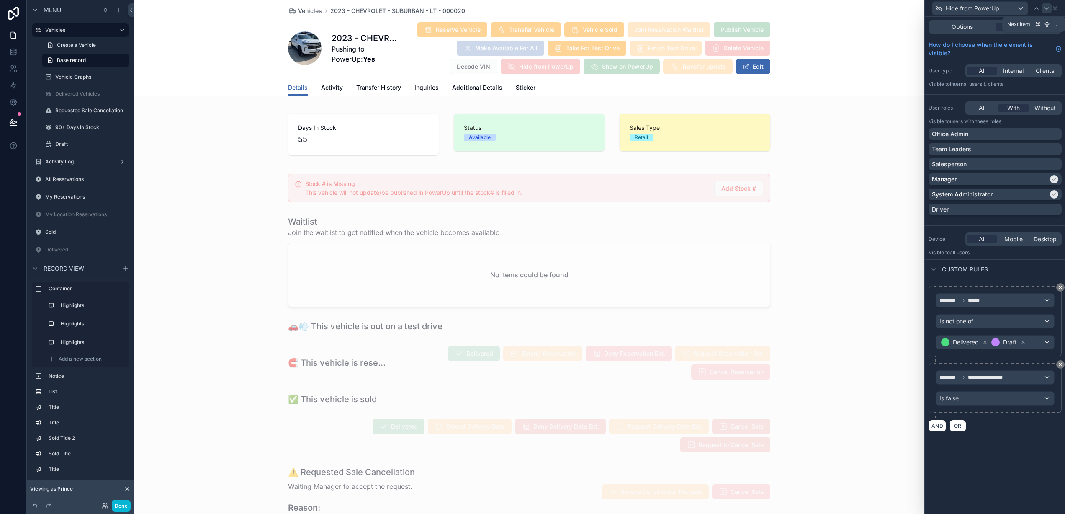
click at [1050, 10] on icon at bounding box center [1047, 8] width 7 height 7
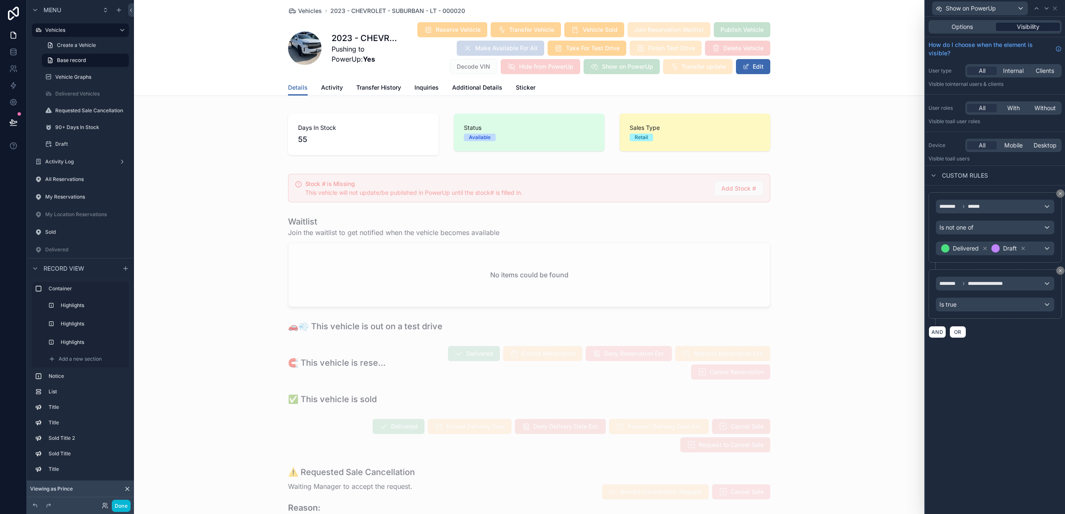
click at [1034, 29] on span "Visibility" at bounding box center [1028, 27] width 23 height 8
click at [1015, 108] on span "With" at bounding box center [1014, 108] width 13 height 8
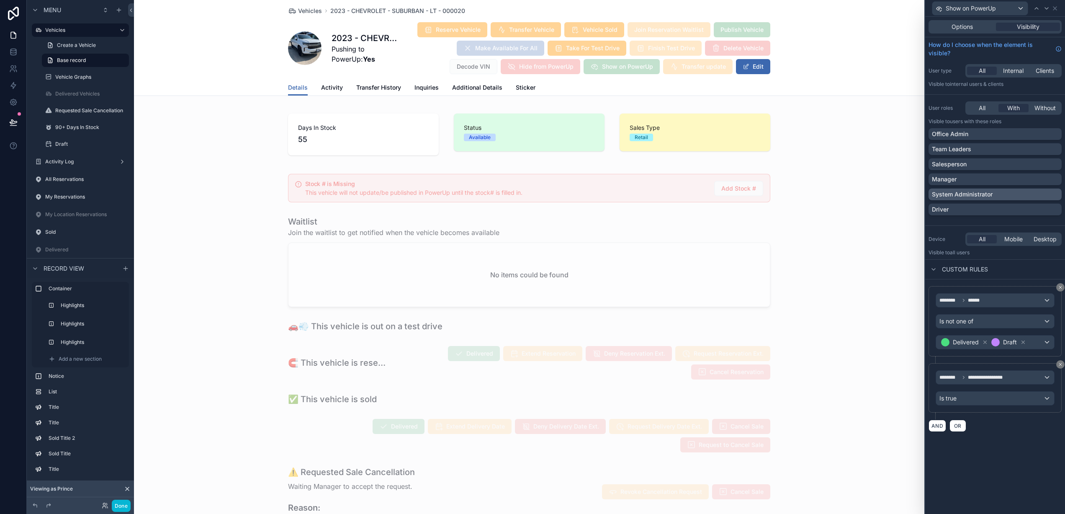
click at [1013, 180] on div "Manager" at bounding box center [995, 179] width 126 height 8
click at [1004, 193] on div "System Administrator" at bounding box center [995, 194] width 126 height 8
click at [123, 507] on button "Done" at bounding box center [121, 506] width 19 height 12
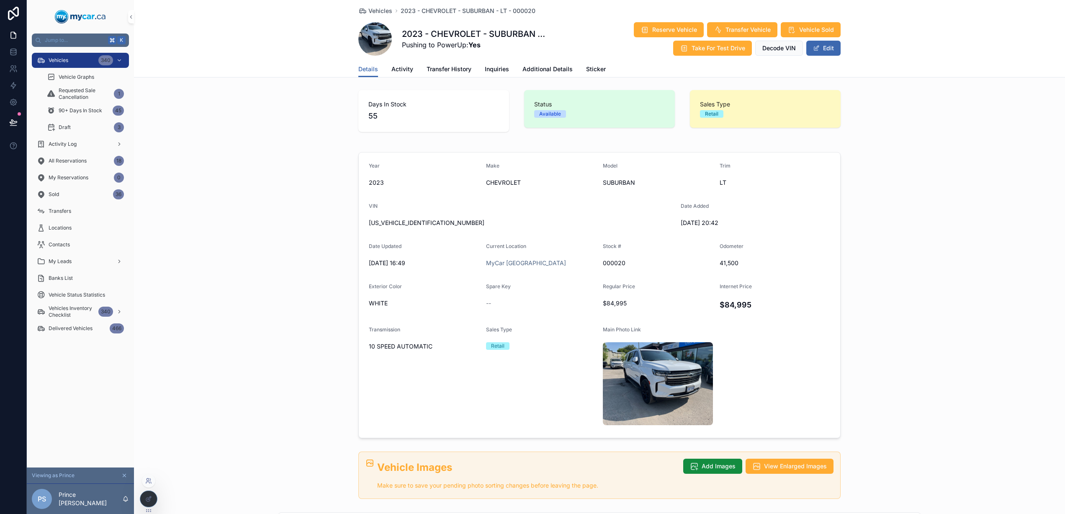
click at [149, 482] on icon at bounding box center [147, 483] width 3 height 2
click at [309, 245] on div "Year [DATE] Make CHEVROLET Model SUBURBAN Trim LT VIN [US_VEHICLE_IDENTIFICATIO…" at bounding box center [599, 295] width 931 height 293
click at [14, 122] on icon at bounding box center [13, 122] width 8 height 8
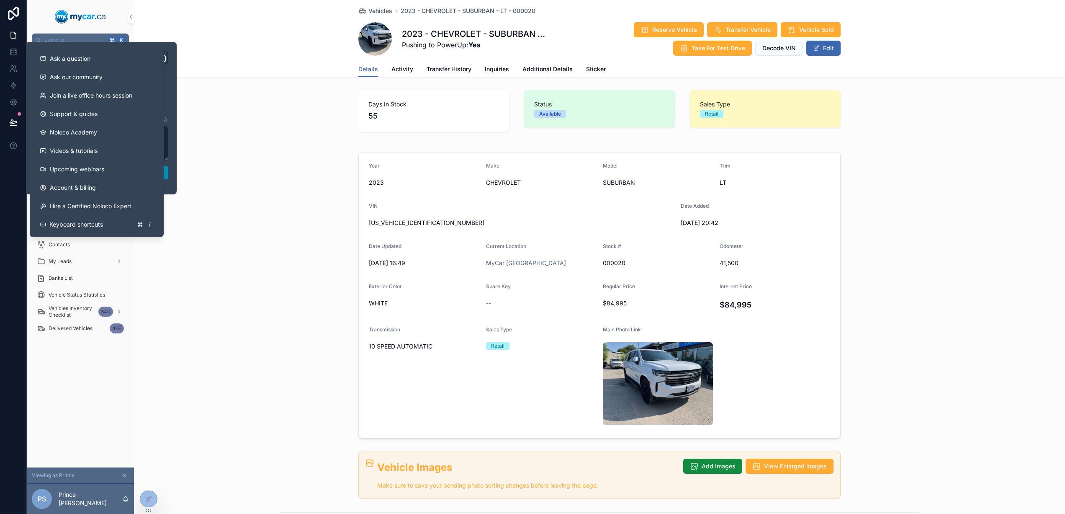
click at [168, 175] on button "Publish" at bounding box center [101, 172] width 134 height 13
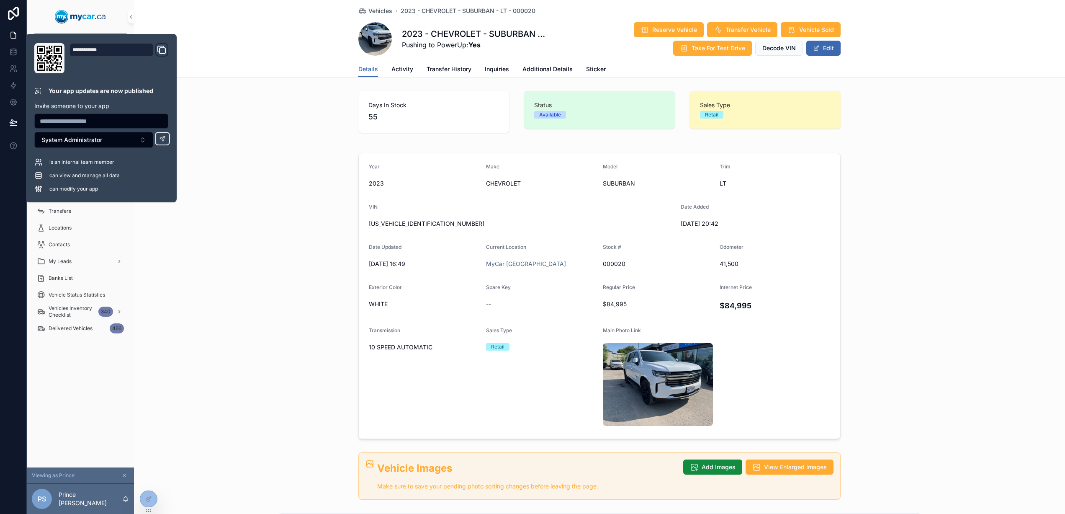
click at [270, 108] on div "Days In Stock 55 Status Available Sales Type Retail" at bounding box center [599, 112] width 931 height 49
